Goal: Find specific page/section

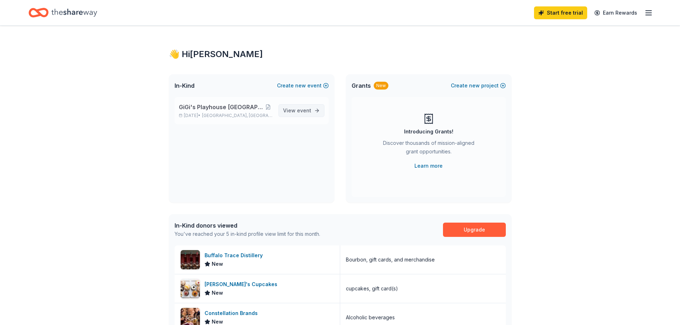
click at [298, 110] on span "event" at bounding box center [304, 110] width 14 height 6
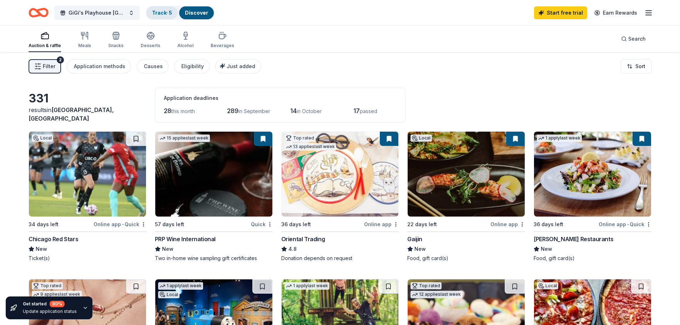
click at [161, 12] on link "Track · 5" at bounding box center [162, 13] width 20 height 6
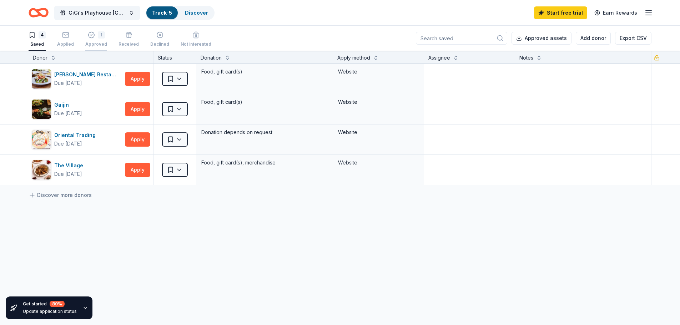
click at [94, 42] on div "Approved" at bounding box center [96, 44] width 22 height 6
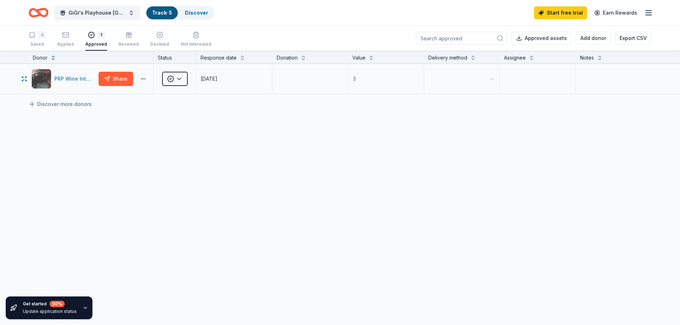
click at [70, 78] on div "PRP Wine International" at bounding box center [74, 79] width 41 height 9
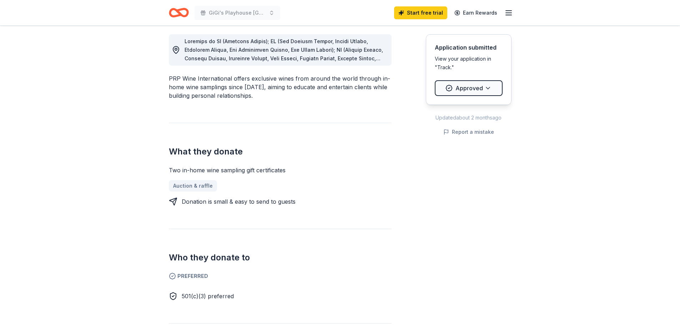
scroll to position [214, 0]
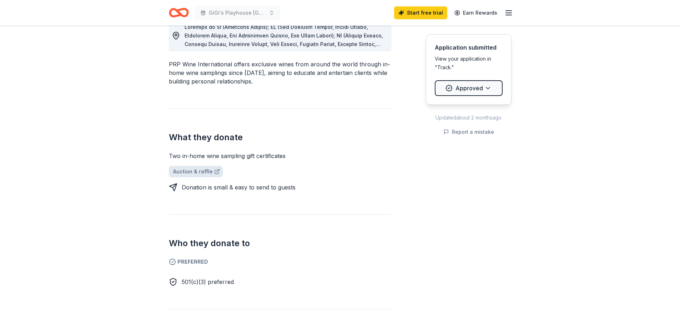
click at [195, 170] on link "Auction & raffle" at bounding box center [196, 171] width 54 height 11
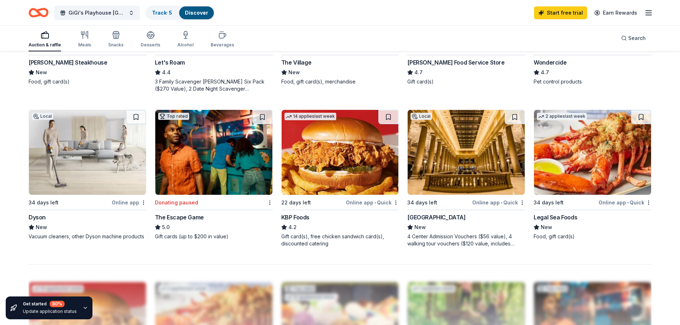
scroll to position [491, 0]
